Goal: Information Seeking & Learning: Learn about a topic

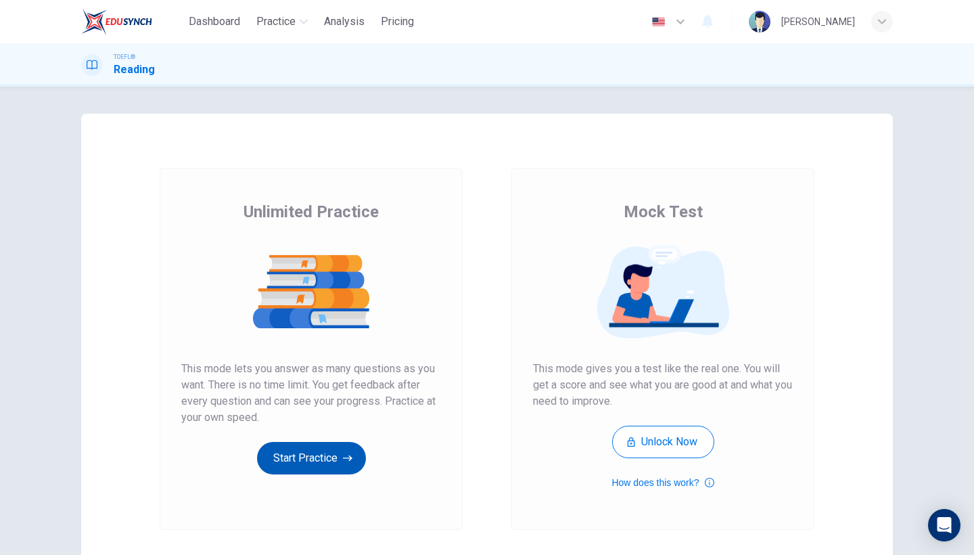
click at [334, 447] on button "Start Practice" at bounding box center [311, 458] width 109 height 32
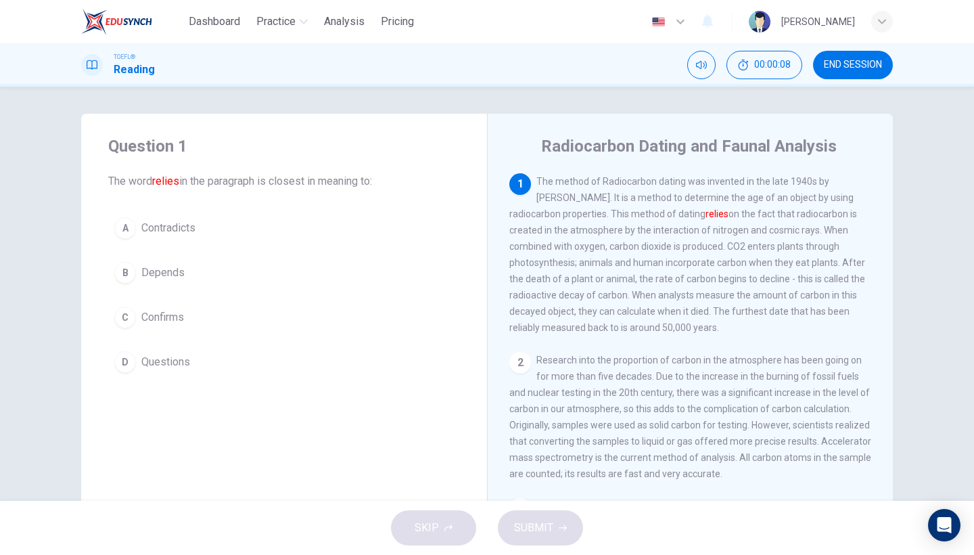
click at [160, 266] on span "Depends" at bounding box center [162, 273] width 43 height 16
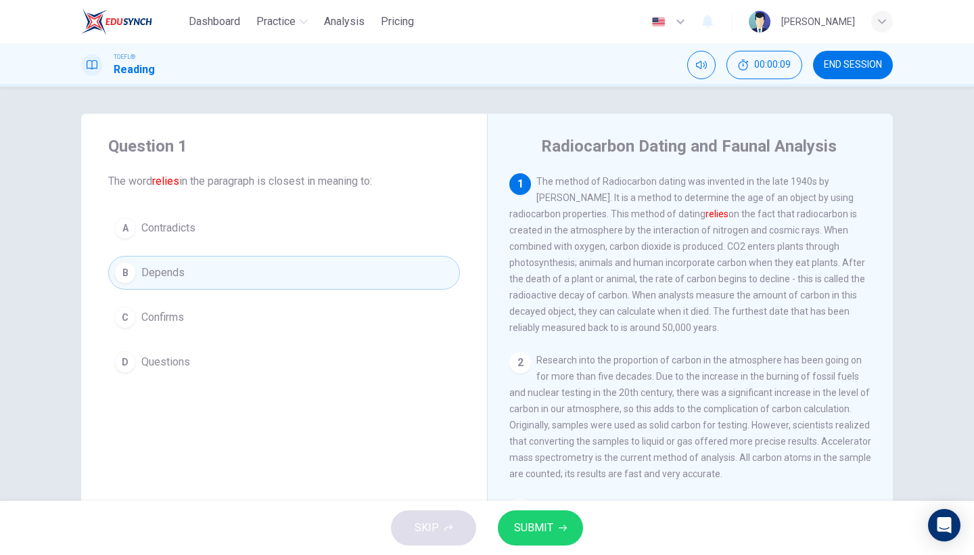
click at [531, 532] on span "SUBMIT" at bounding box center [533, 527] width 39 height 19
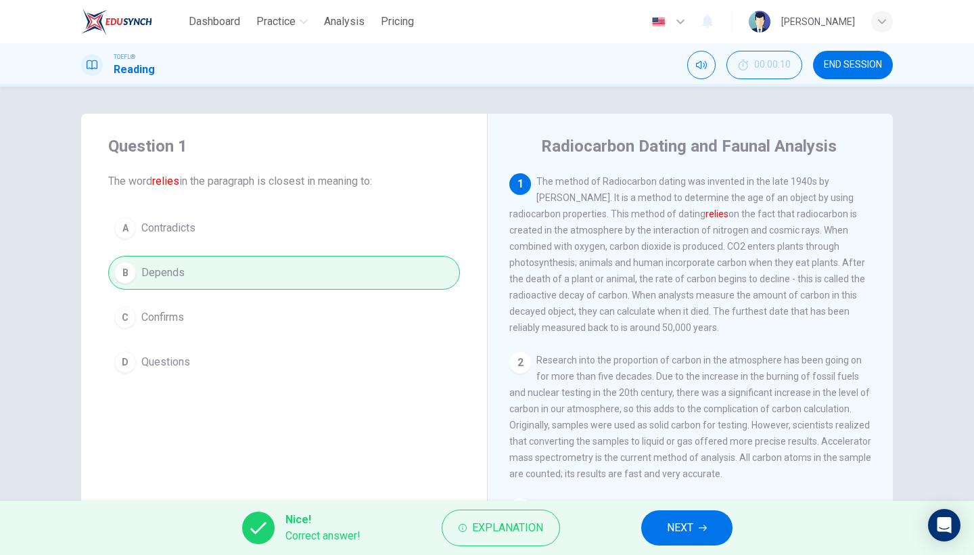
click at [690, 531] on span "NEXT" at bounding box center [680, 527] width 26 height 19
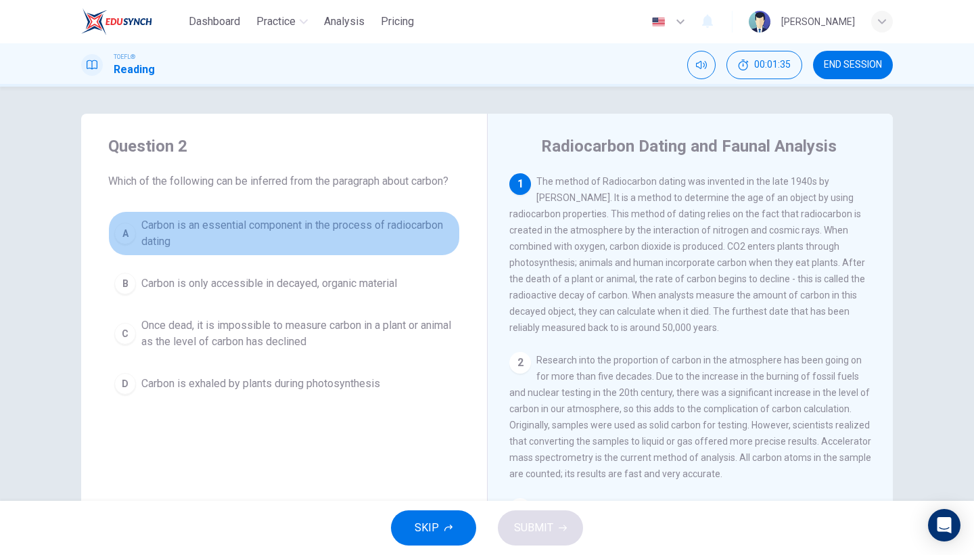
click at [334, 235] on span "Carbon is an essential component in the process of radiocarbon dating" at bounding box center [297, 233] width 313 height 32
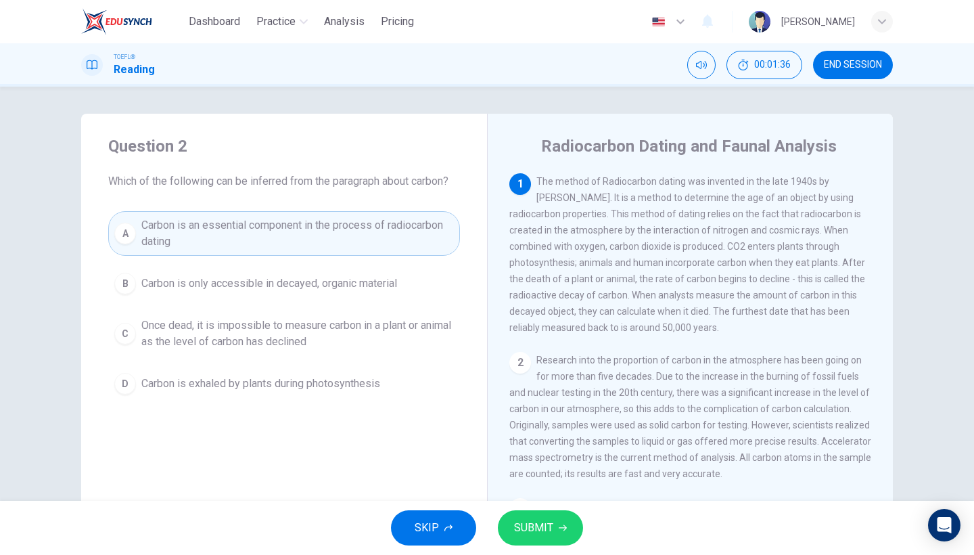
click at [558, 549] on div "SKIP SUBMIT" at bounding box center [487, 528] width 974 height 54
click at [559, 531] on icon "button" at bounding box center [563, 528] width 8 height 8
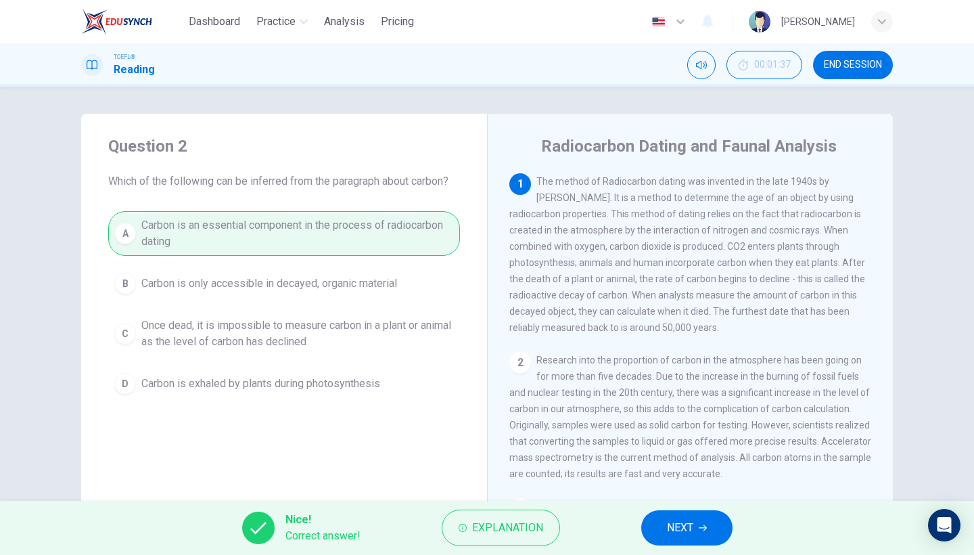
click at [665, 520] on button "NEXT" at bounding box center [686, 527] width 91 height 35
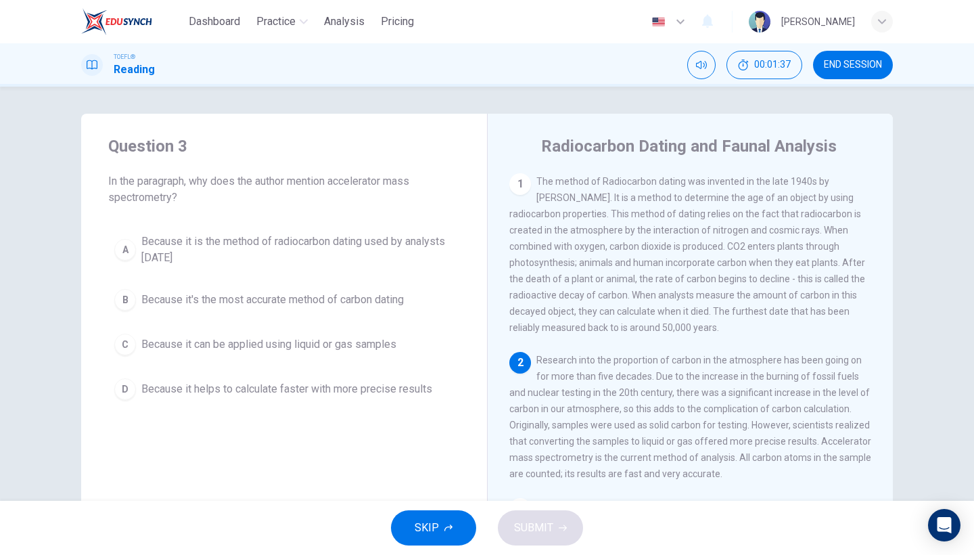
scroll to position [55, 0]
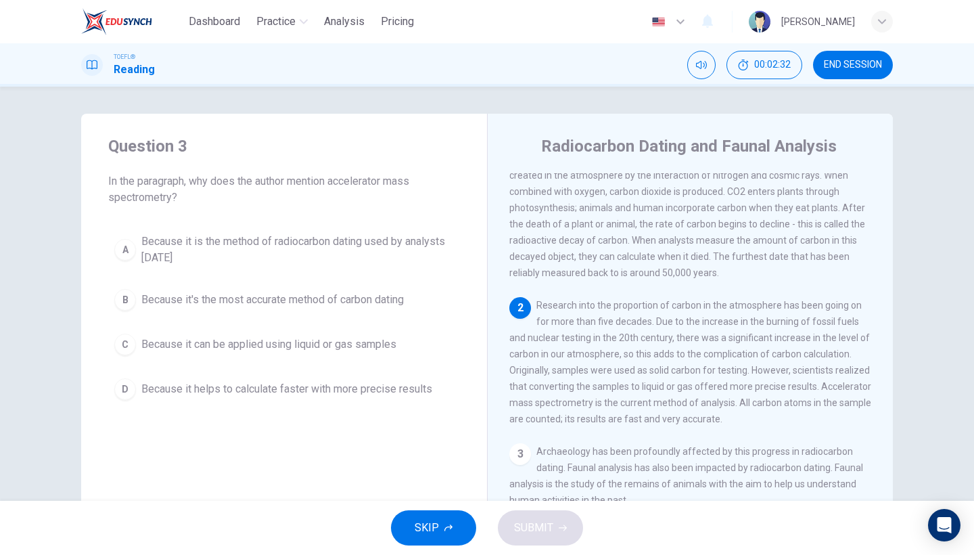
click at [665, 520] on div "SKIP SUBMIT" at bounding box center [487, 528] width 974 height 54
click at [307, 386] on span "Because it helps to calculate faster with more precise results" at bounding box center [286, 389] width 291 height 16
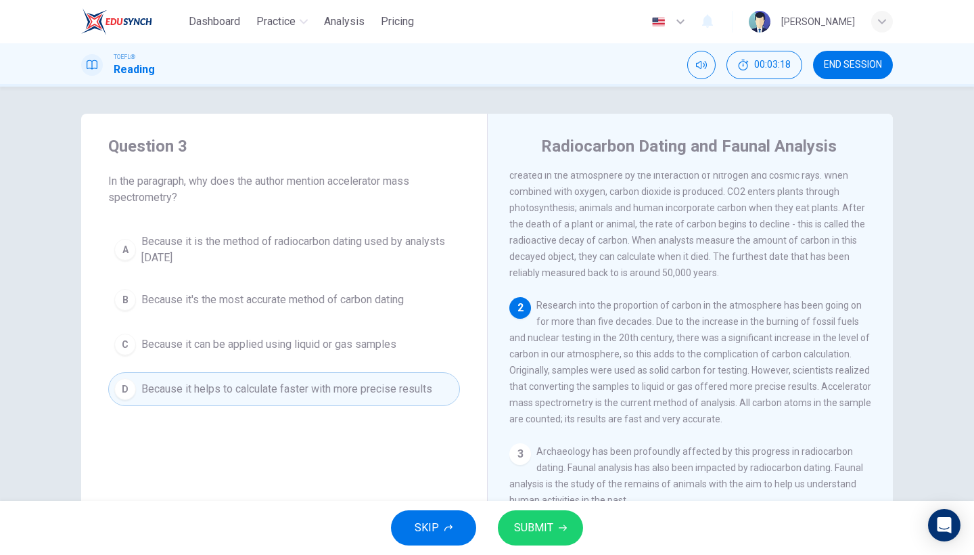
click at [560, 512] on button "SUBMIT" at bounding box center [540, 527] width 85 height 35
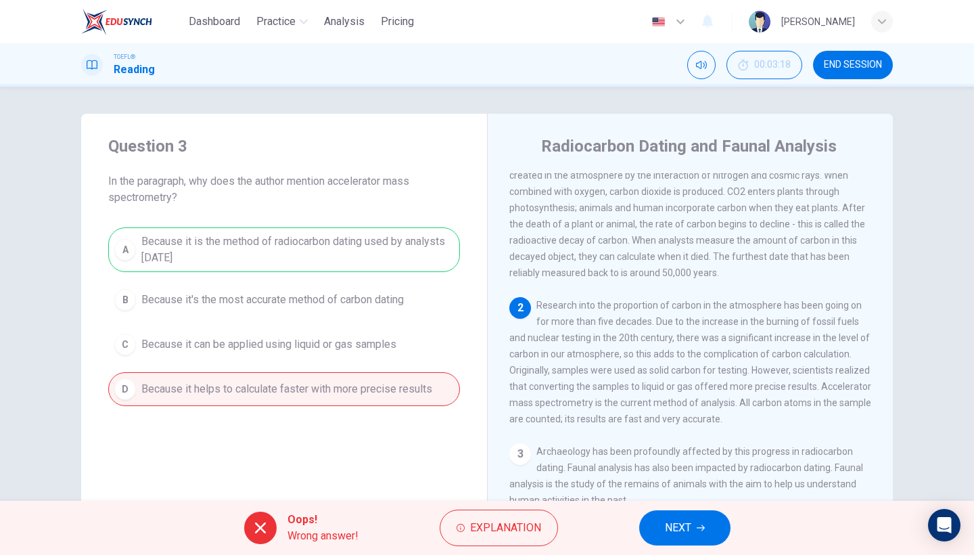
click at [660, 535] on button "NEXT" at bounding box center [684, 527] width 91 height 35
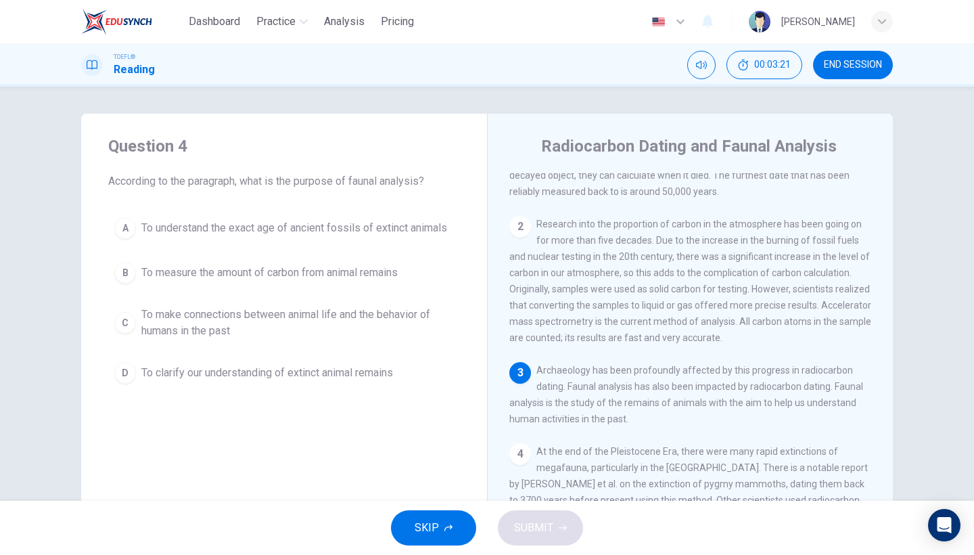
scroll to position [0, 0]
click at [330, 338] on span "To make connections between animal life and the behavior of humans in the past" at bounding box center [297, 323] width 313 height 32
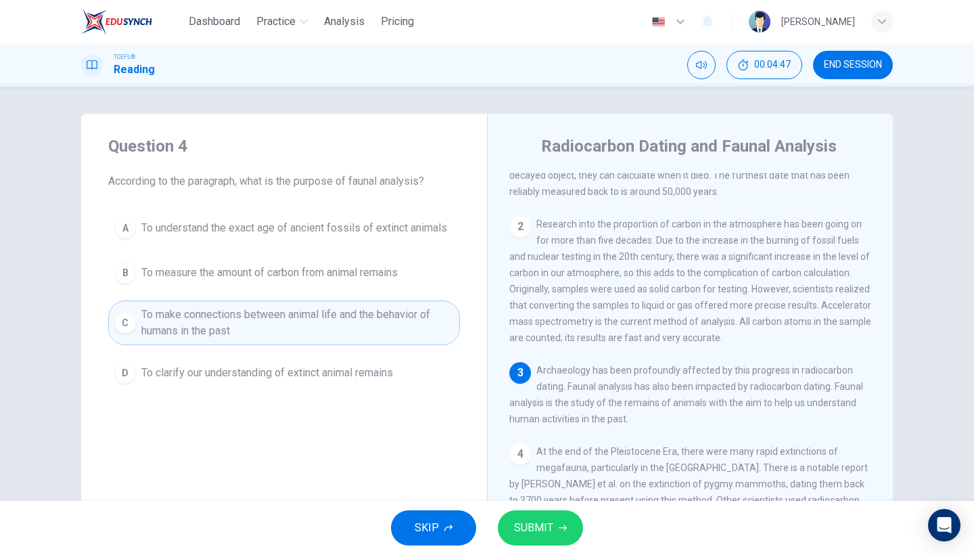
click at [520, 505] on div "SKIP SUBMIT" at bounding box center [487, 528] width 974 height 54
click at [520, 518] on button "SUBMIT" at bounding box center [540, 527] width 85 height 35
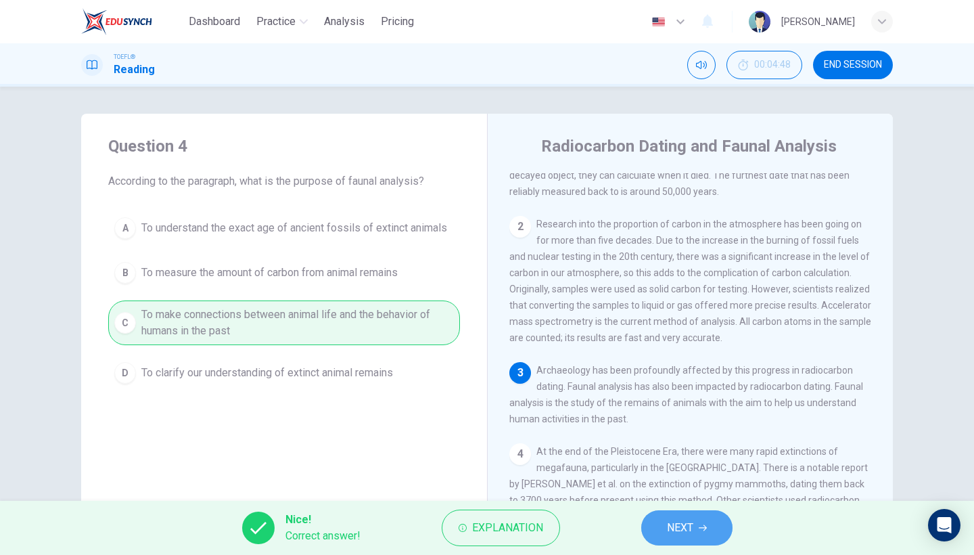
click at [673, 518] on button "NEXT" at bounding box center [686, 527] width 91 height 35
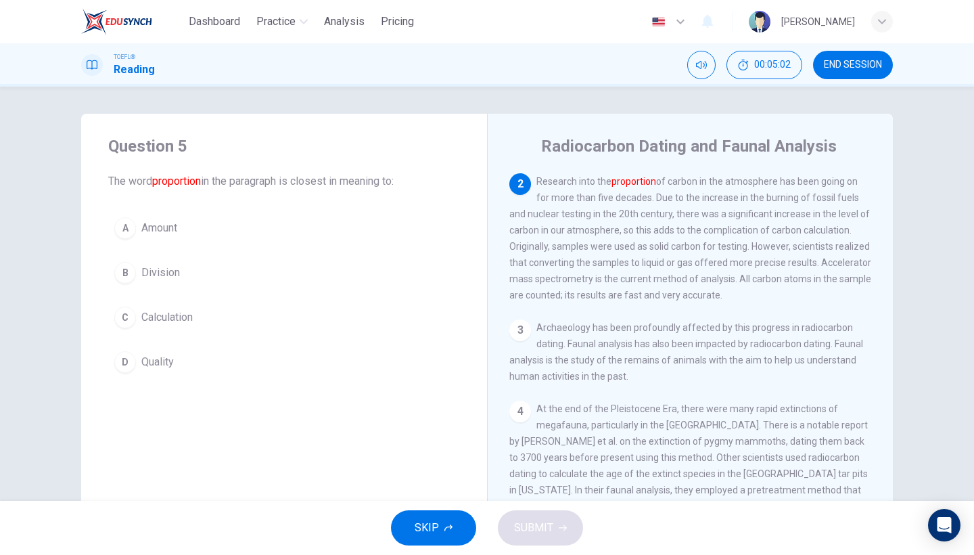
click at [153, 226] on span "Amount" at bounding box center [159, 228] width 36 height 16
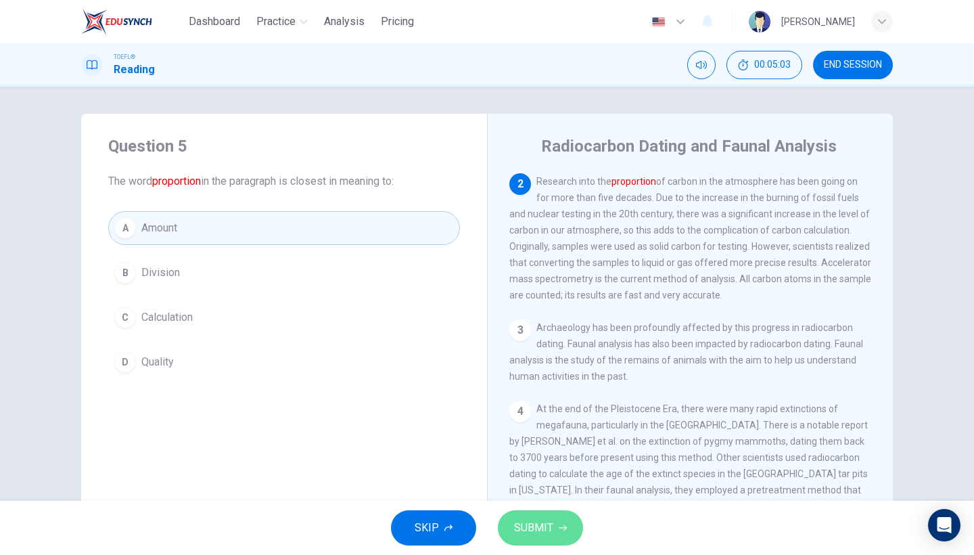
click at [554, 524] on button "SUBMIT" at bounding box center [540, 527] width 85 height 35
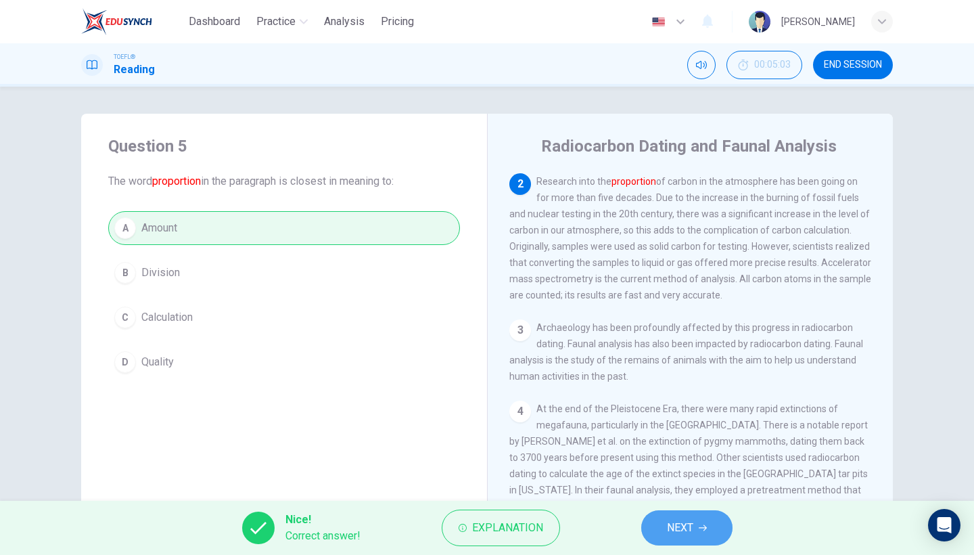
click at [667, 525] on span "NEXT" at bounding box center [680, 527] width 26 height 19
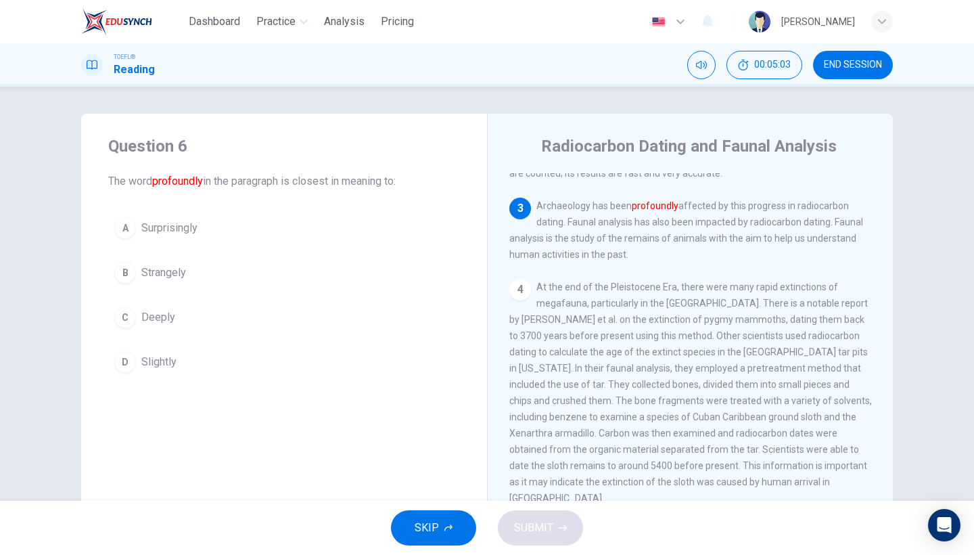
scroll to position [325, 0]
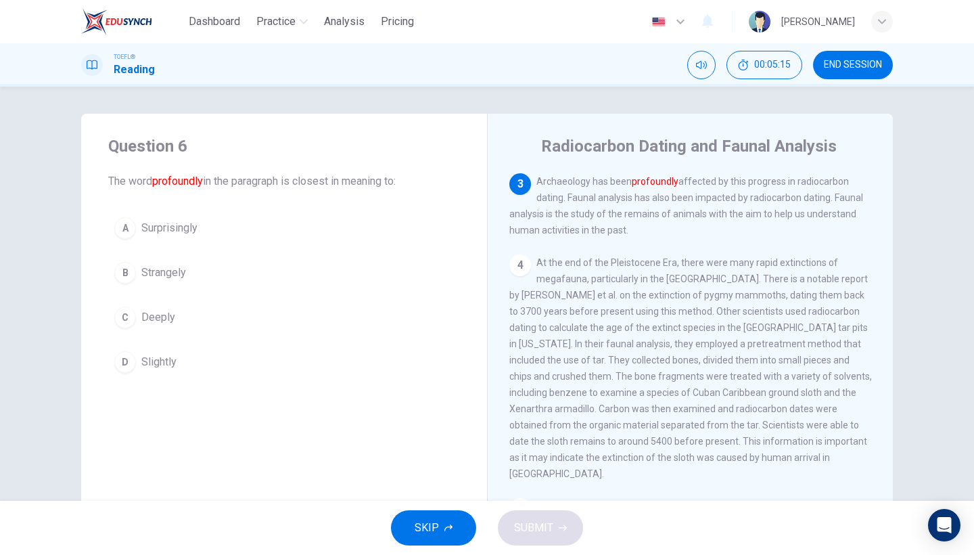
click at [141, 317] on span "Deeply" at bounding box center [158, 317] width 34 height 16
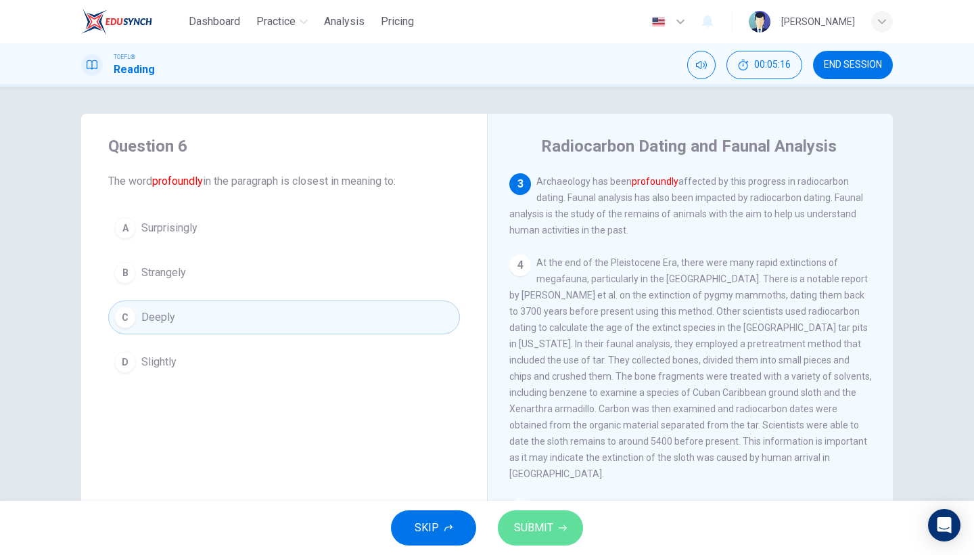
click at [522, 529] on span "SUBMIT" at bounding box center [533, 527] width 39 height 19
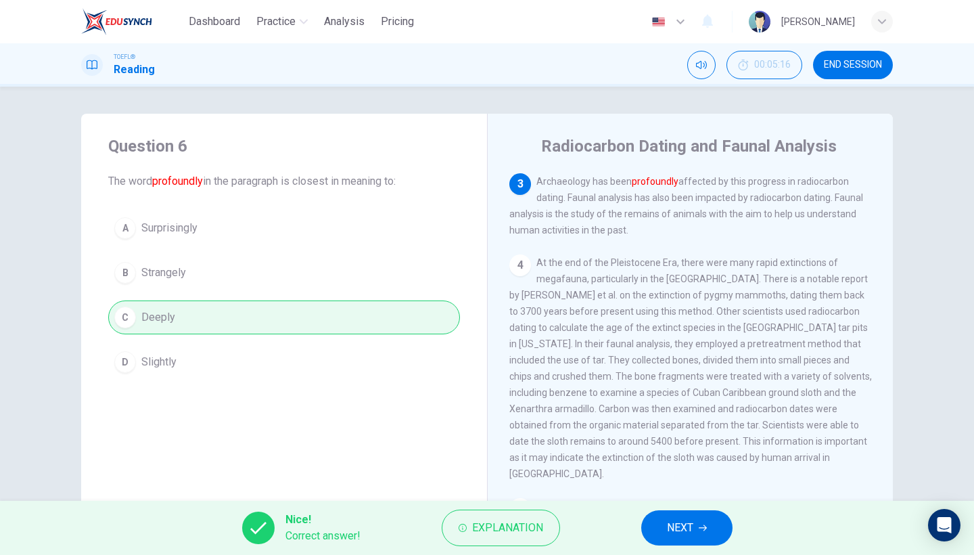
click at [673, 522] on span "NEXT" at bounding box center [680, 527] width 26 height 19
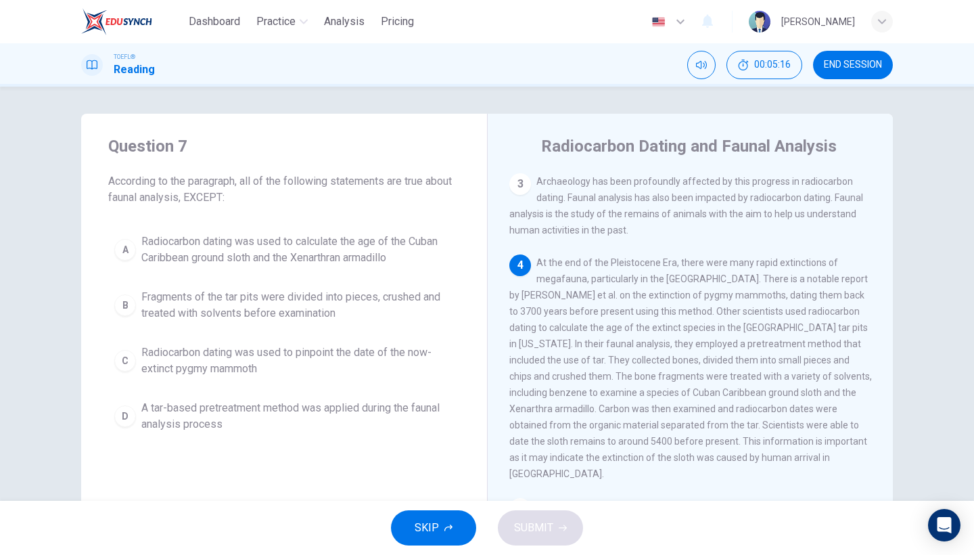
scroll to position [406, 0]
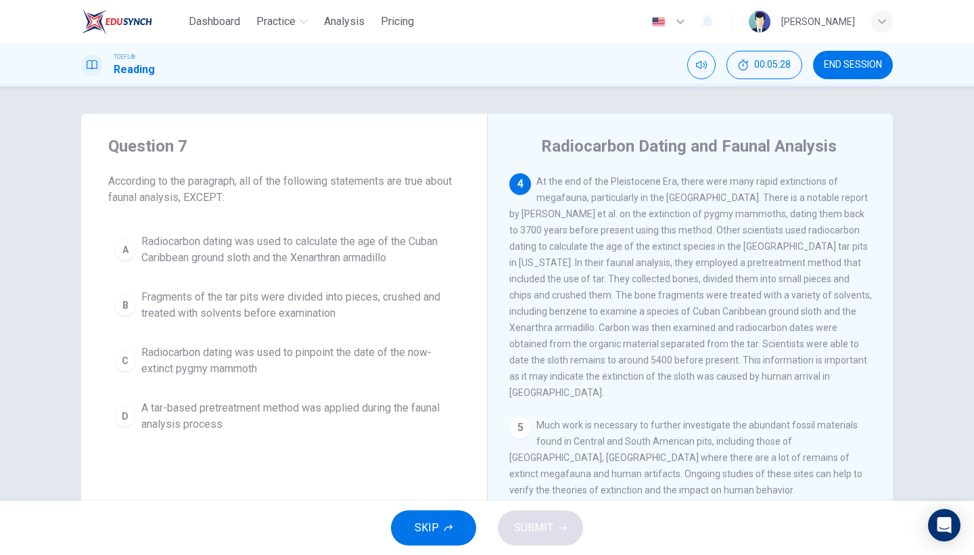
click at [873, 70] on span "END SESSION" at bounding box center [853, 65] width 58 height 11
